Goal: Transaction & Acquisition: Obtain resource

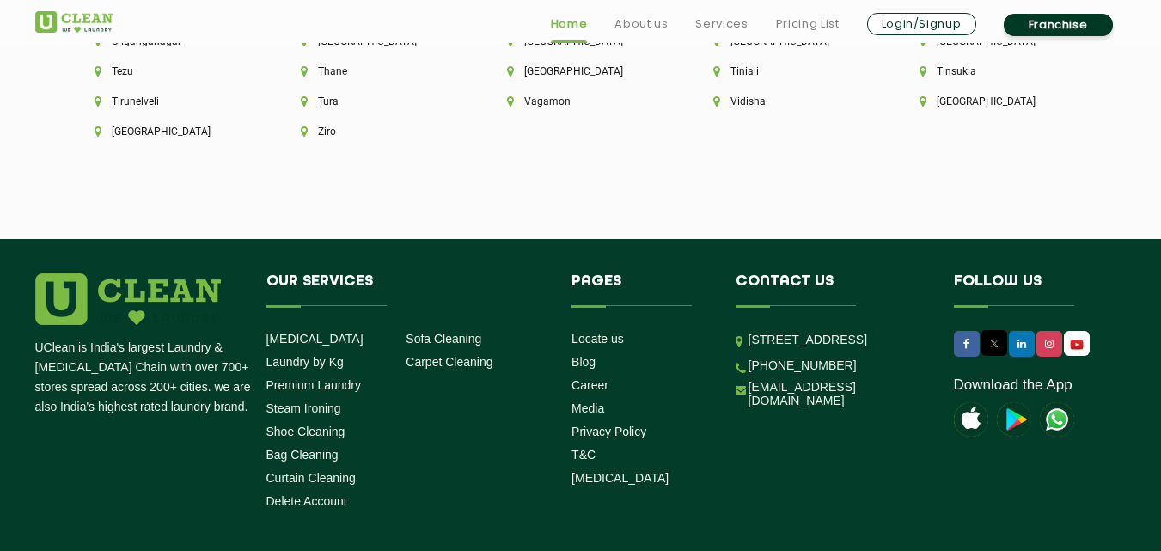
scroll to position [4882, 0]
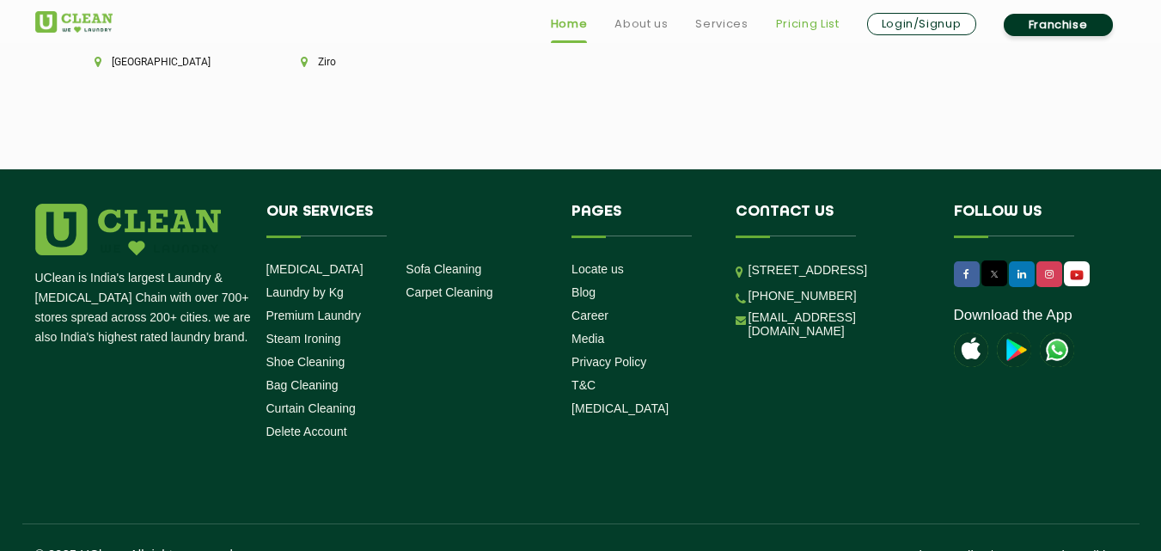
click at [802, 21] on link "Pricing List" at bounding box center [808, 24] width 64 height 21
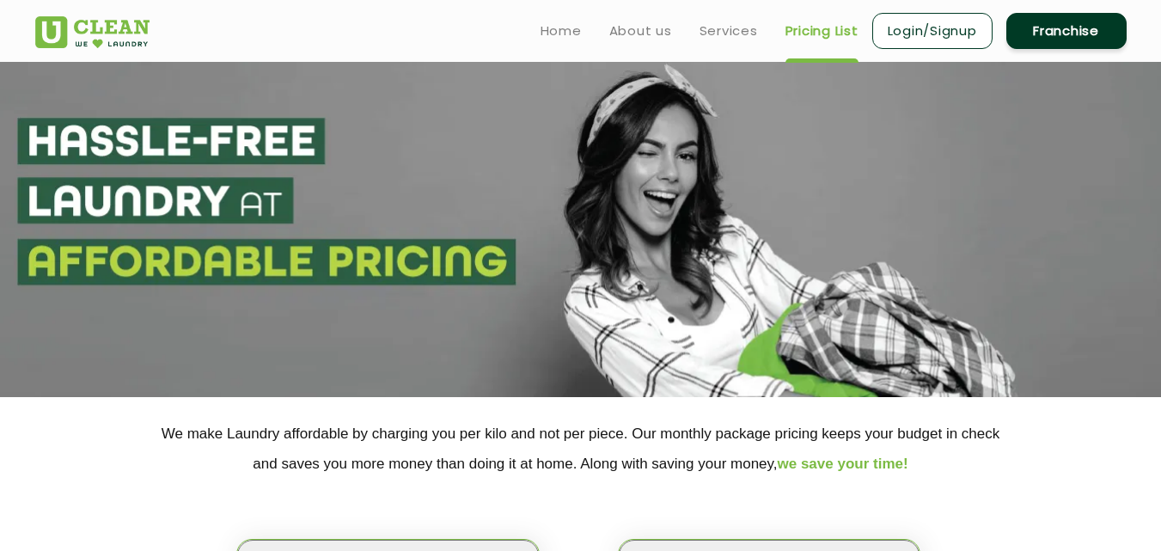
select select "0"
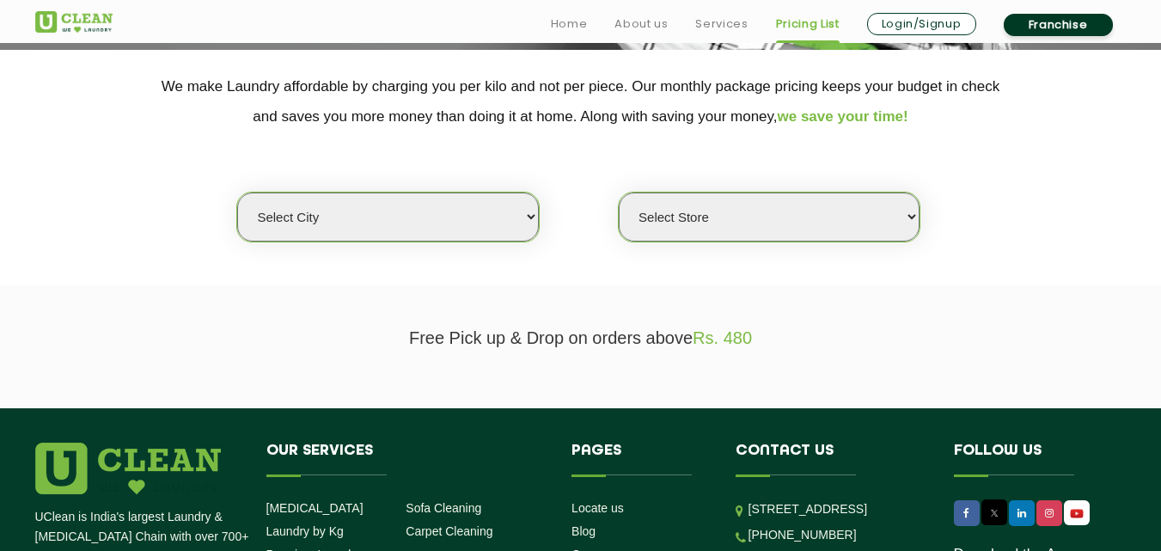
scroll to position [430, 0]
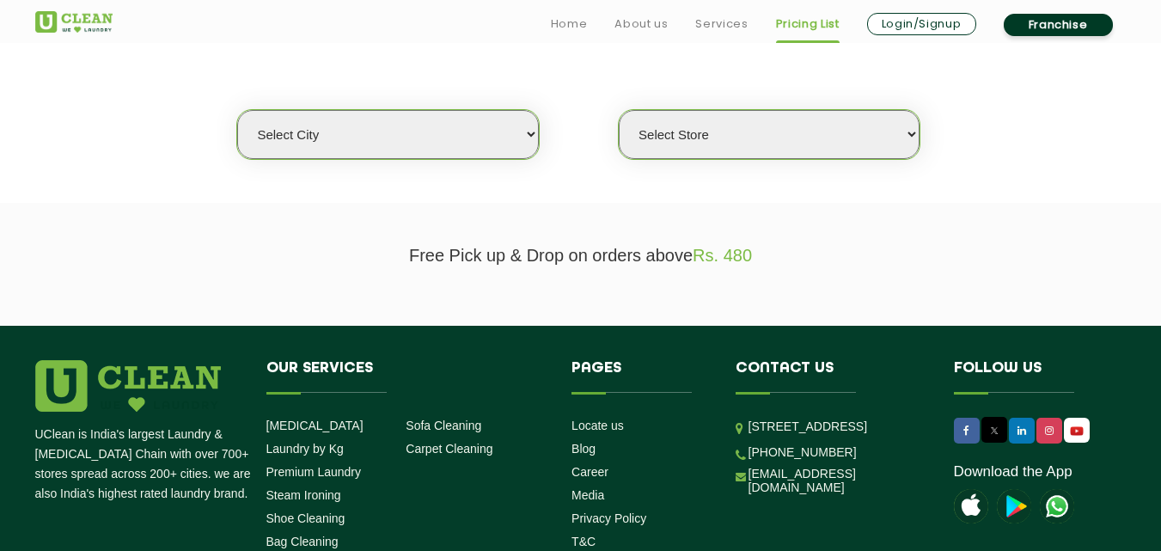
click at [486, 143] on select "Select city [GEOGRAPHIC_DATA] [GEOGRAPHIC_DATA] [GEOGRAPHIC_DATA] [GEOGRAPHIC_D…" at bounding box center [387, 134] width 301 height 49
click at [730, 131] on select "Select Store" at bounding box center [769, 134] width 301 height 49
click at [730, 137] on select "Select Store" at bounding box center [769, 134] width 301 height 49
click at [887, 27] on link "Login/Signup" at bounding box center [921, 24] width 109 height 22
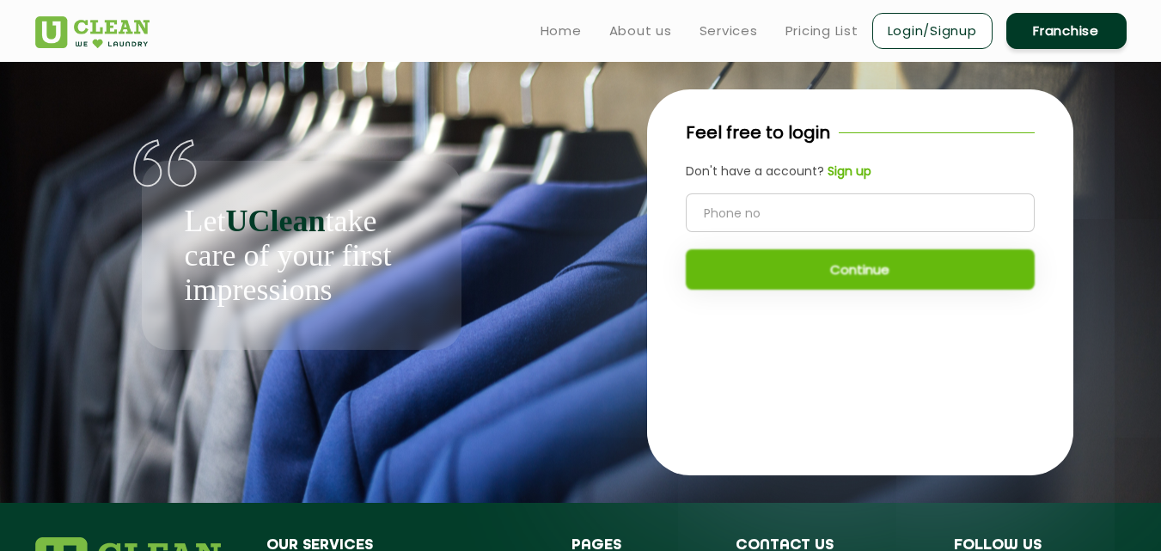
drag, startPoint x: 1117, startPoint y: 35, endPoint x: 1108, endPoint y: 35, distance: 9.5
click at [1108, 35] on div "Home About us Services Pricing List Login/Signup Franchise" at bounding box center [812, 27] width 651 height 46
click at [1091, 35] on link "Franchise" at bounding box center [1066, 31] width 120 height 36
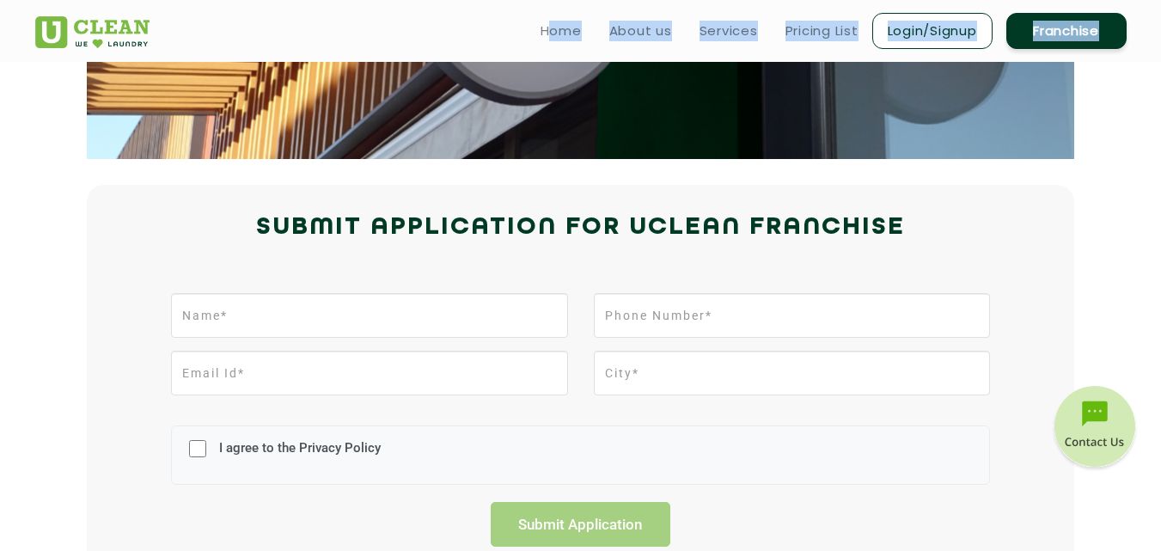
scroll to position [258, 0]
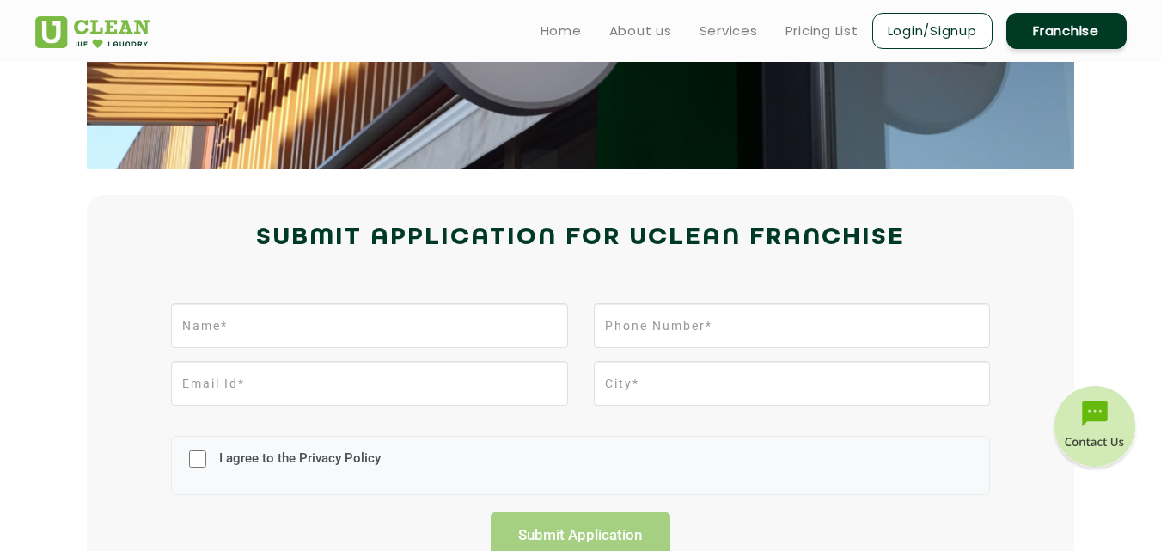
click at [309, 35] on div "Home About us Services Pricing List Login/Signup Franchise" at bounding box center [580, 27] width 1117 height 46
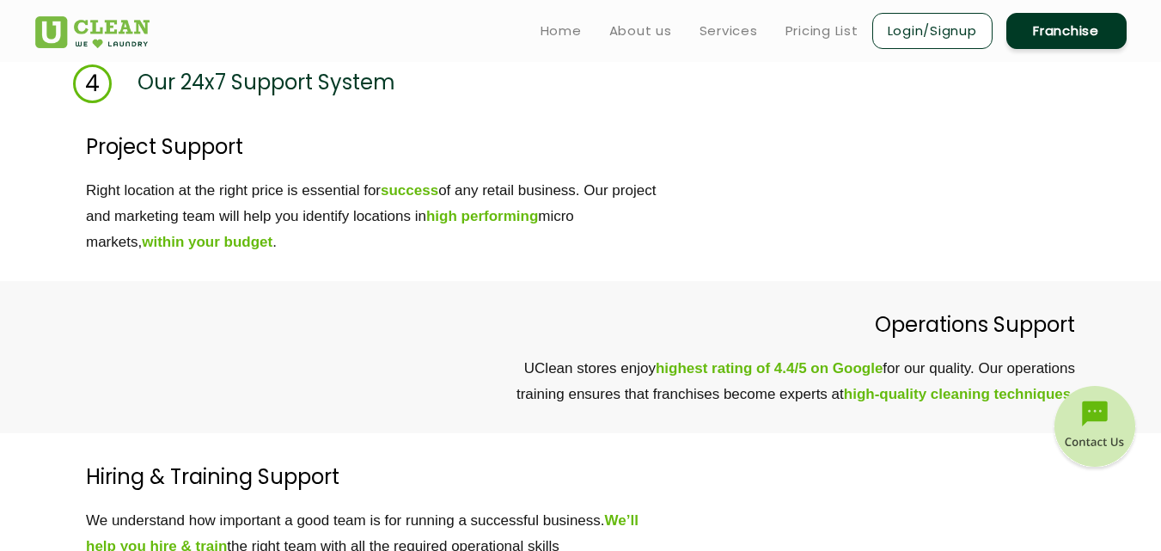
scroll to position [4640, 0]
